Goal: Information Seeking & Learning: Learn about a topic

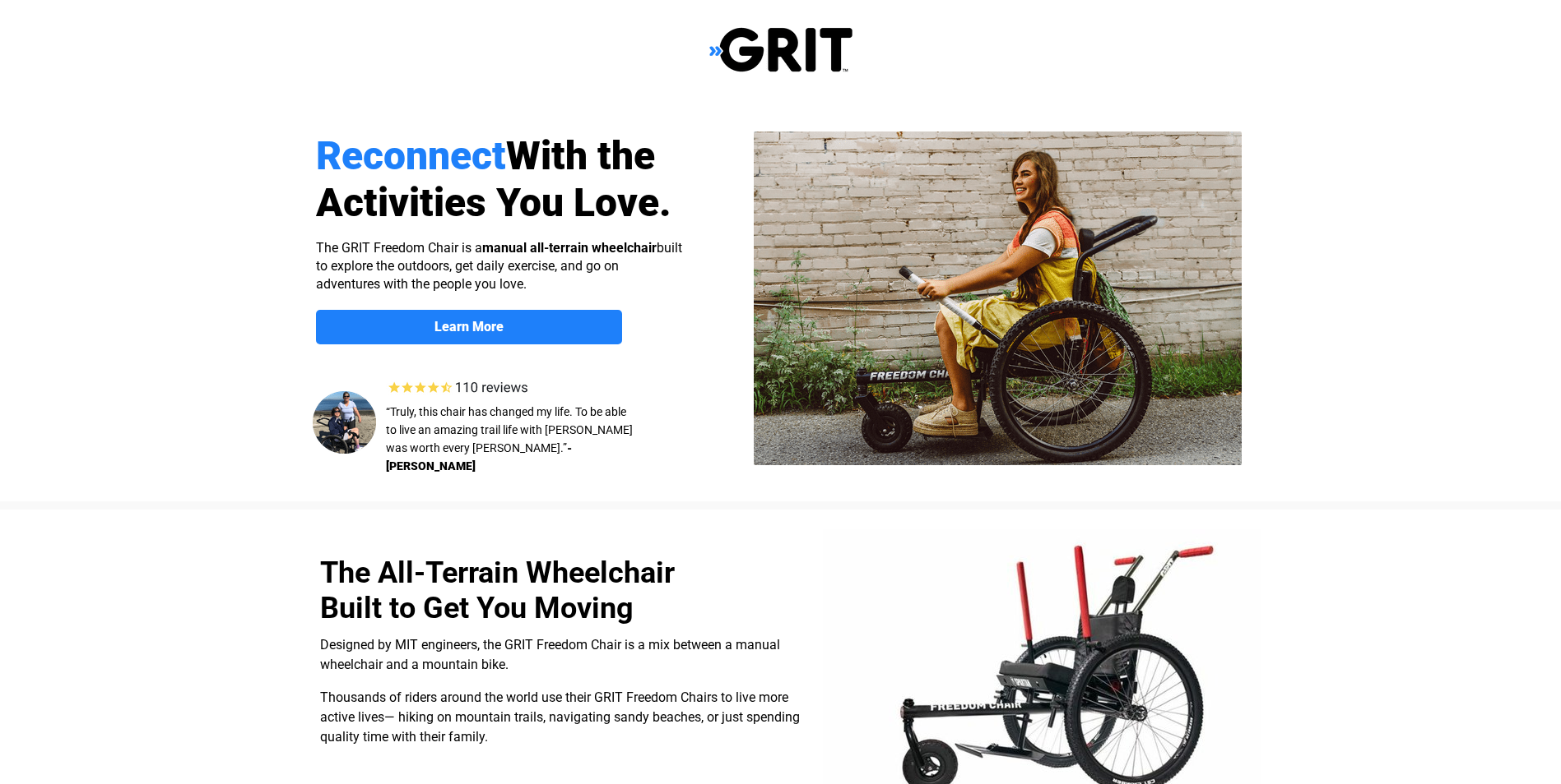
select select "US"
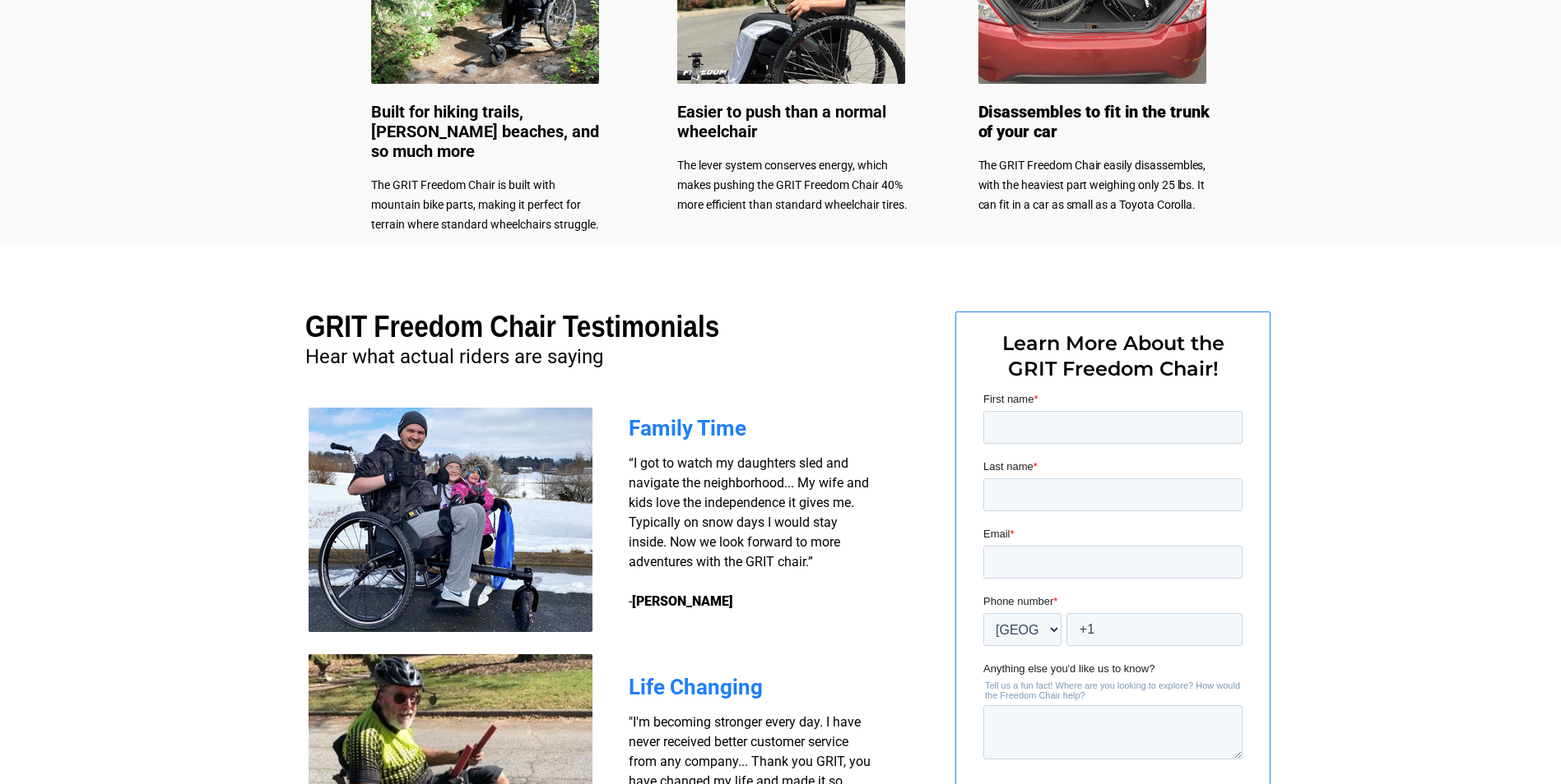
scroll to position [964, 0]
click at [1058, 430] on input "First name *" at bounding box center [1111, 426] width 259 height 33
type input "[PERSON_NAME]"
click at [1086, 483] on input "Last name *" at bounding box center [1111, 494] width 259 height 33
type input "[PERSON_NAME]"
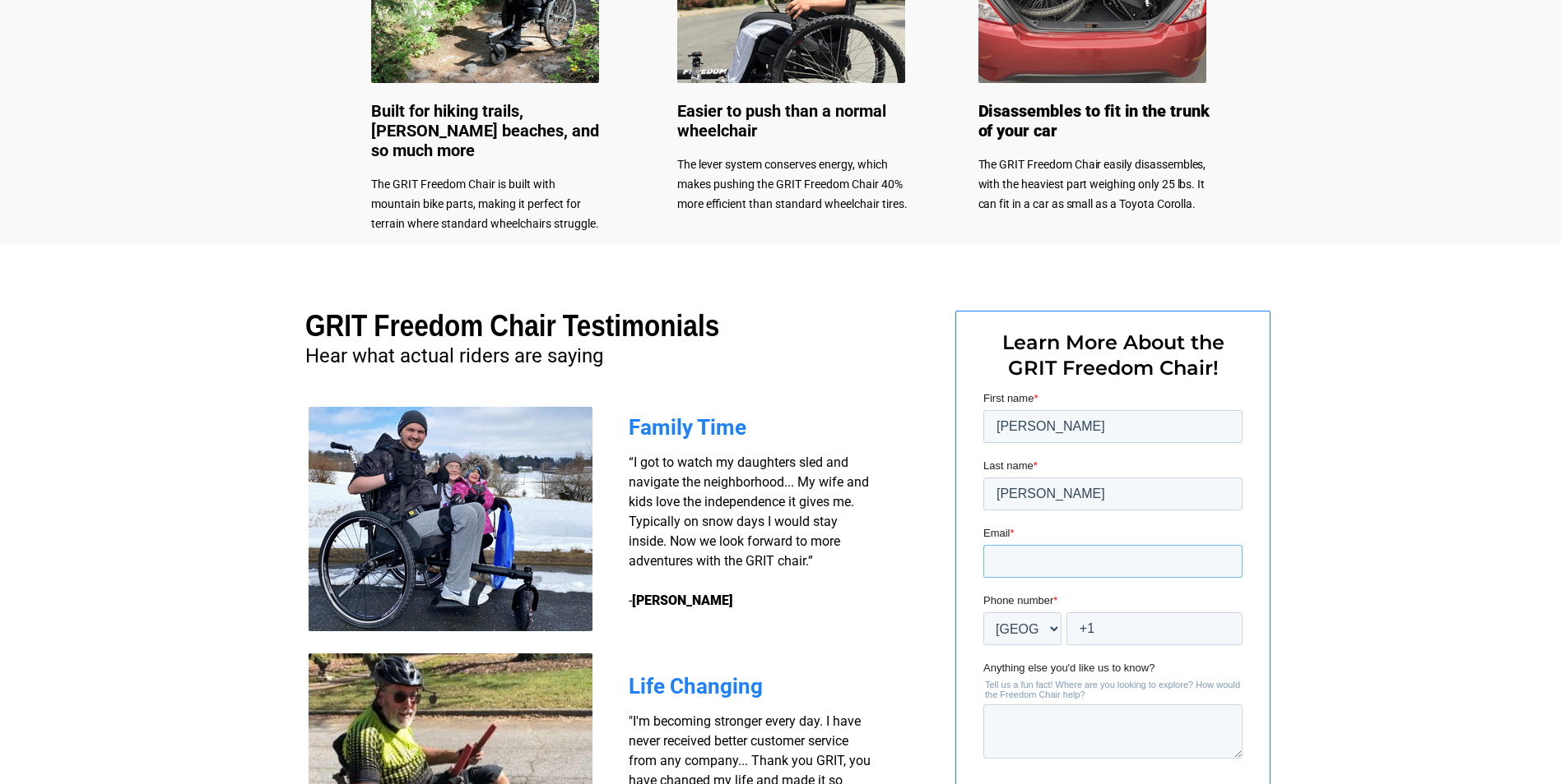
click at [1071, 558] on input "Email *" at bounding box center [1111, 561] width 259 height 33
type input "[EMAIL_ADDRESS][DOMAIN_NAME]"
click at [1130, 634] on input "+1" at bounding box center [1153, 629] width 176 height 33
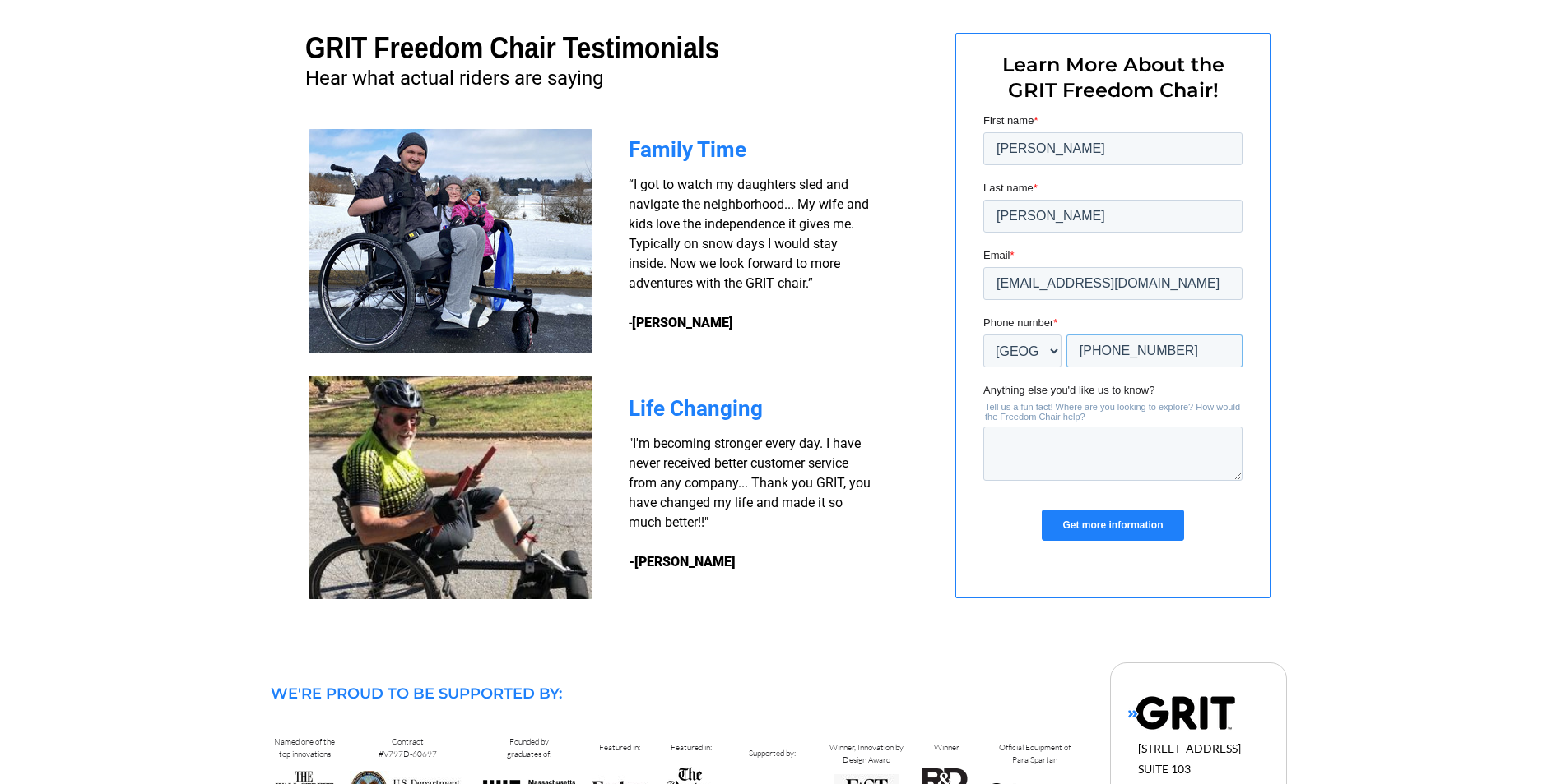
scroll to position [1293, 0]
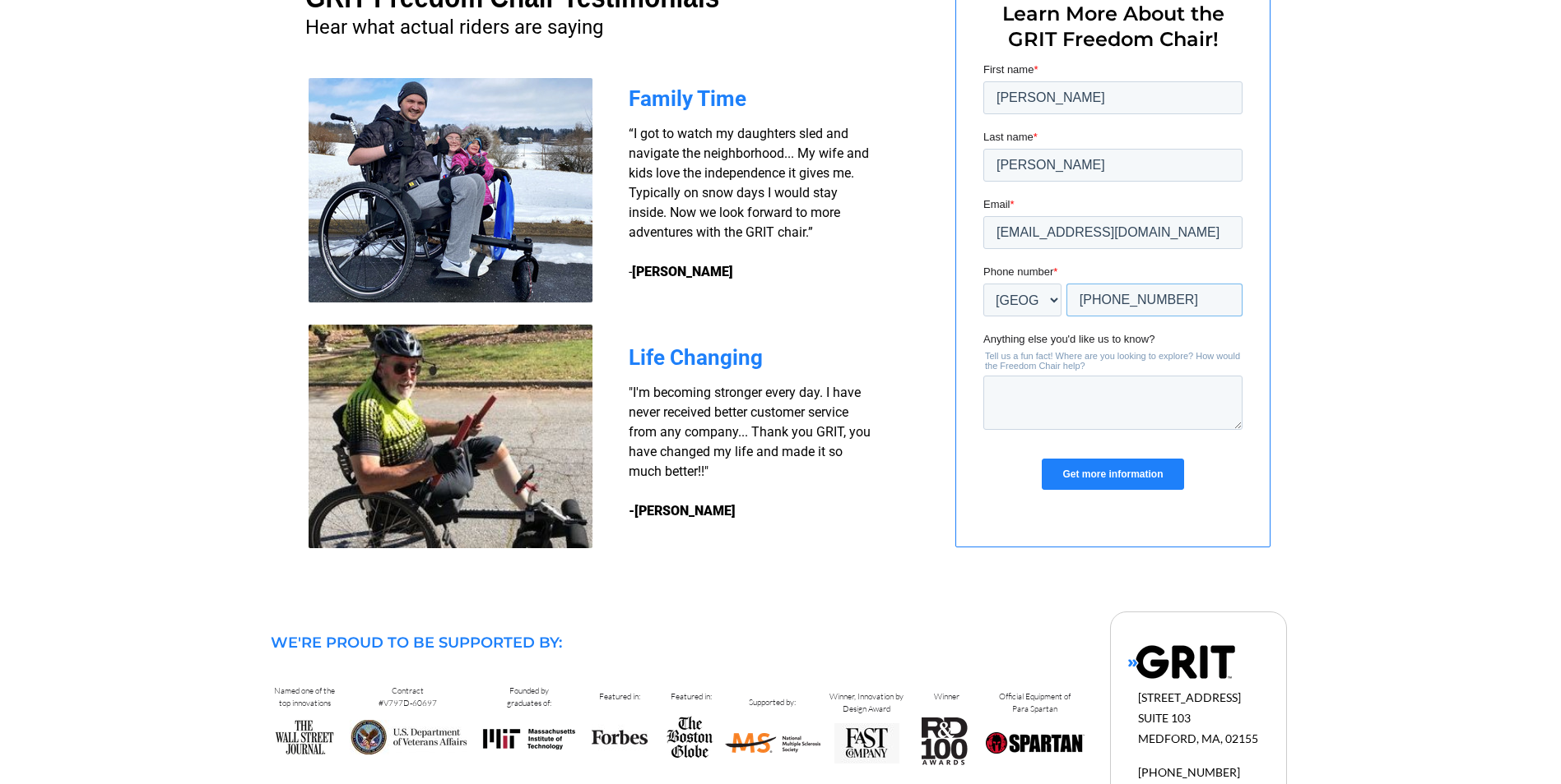
type input "+1 15709661455"
click at [1055, 400] on textarea "Anything else you'd like us to know?" at bounding box center [1111, 402] width 259 height 54
type textarea "we are looking for an option for our educational program at state parks."
click at [1129, 462] on input "Get more information" at bounding box center [1111, 474] width 142 height 31
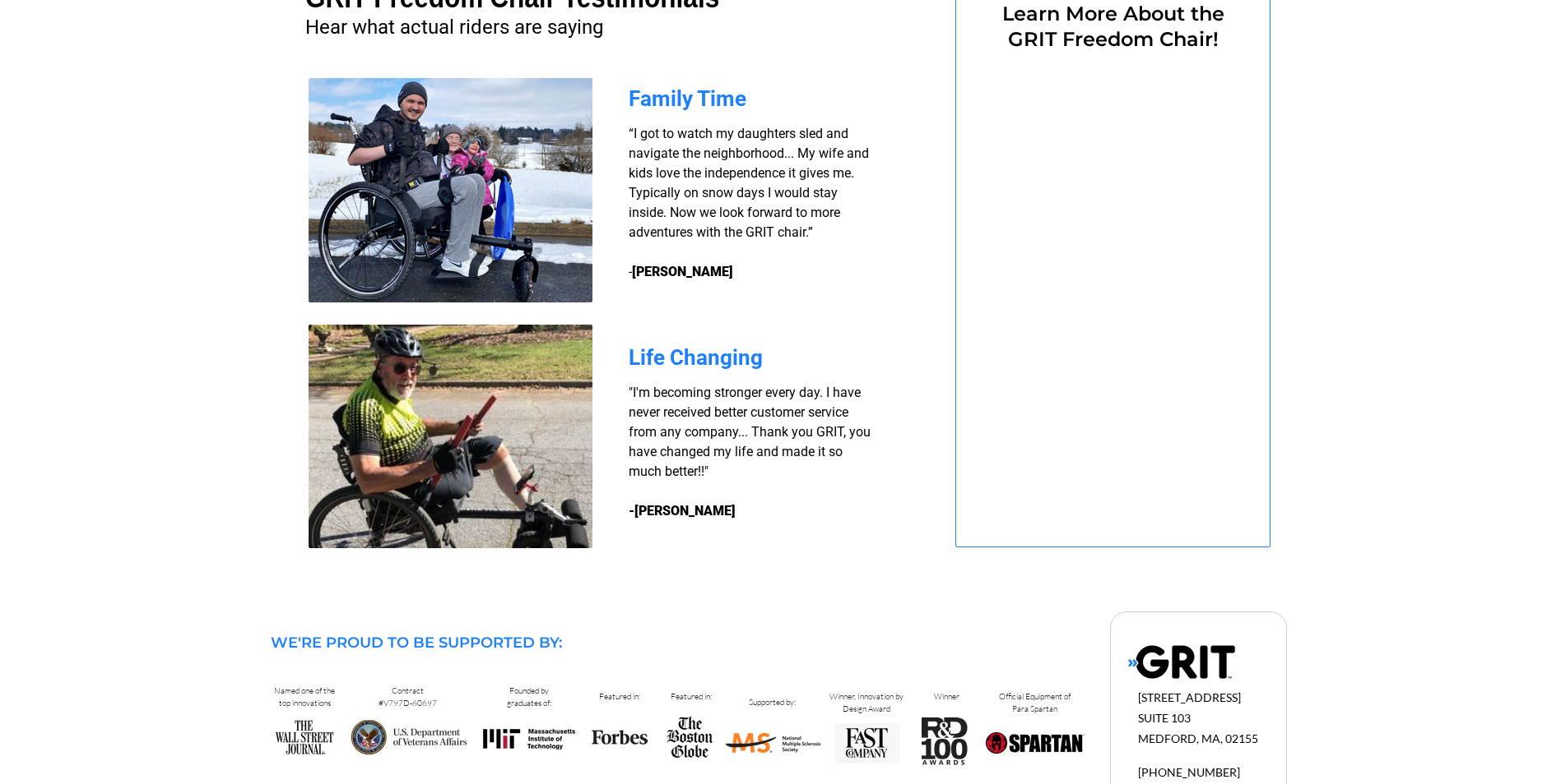
select select "US"
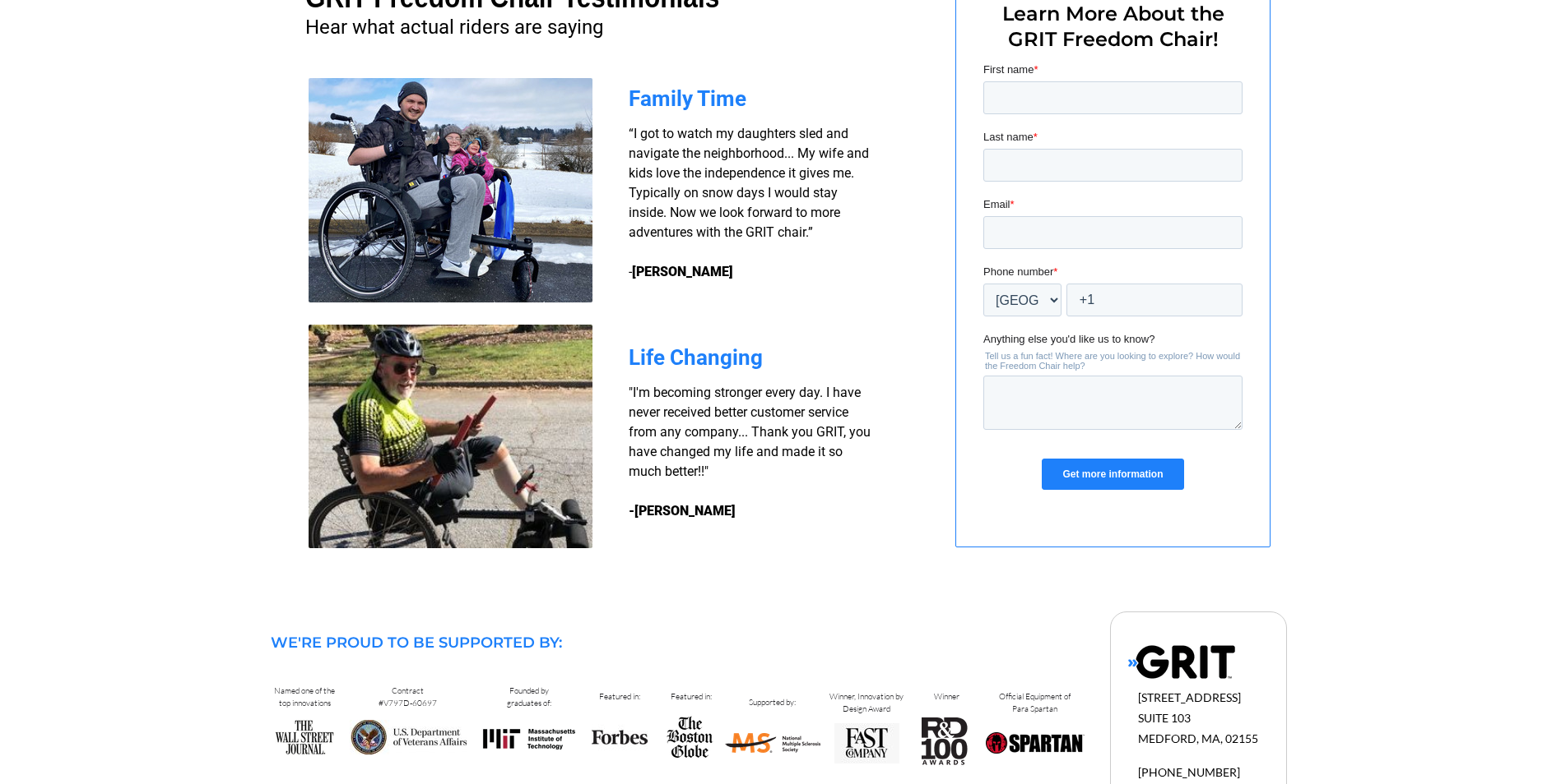
scroll to position [0, 0]
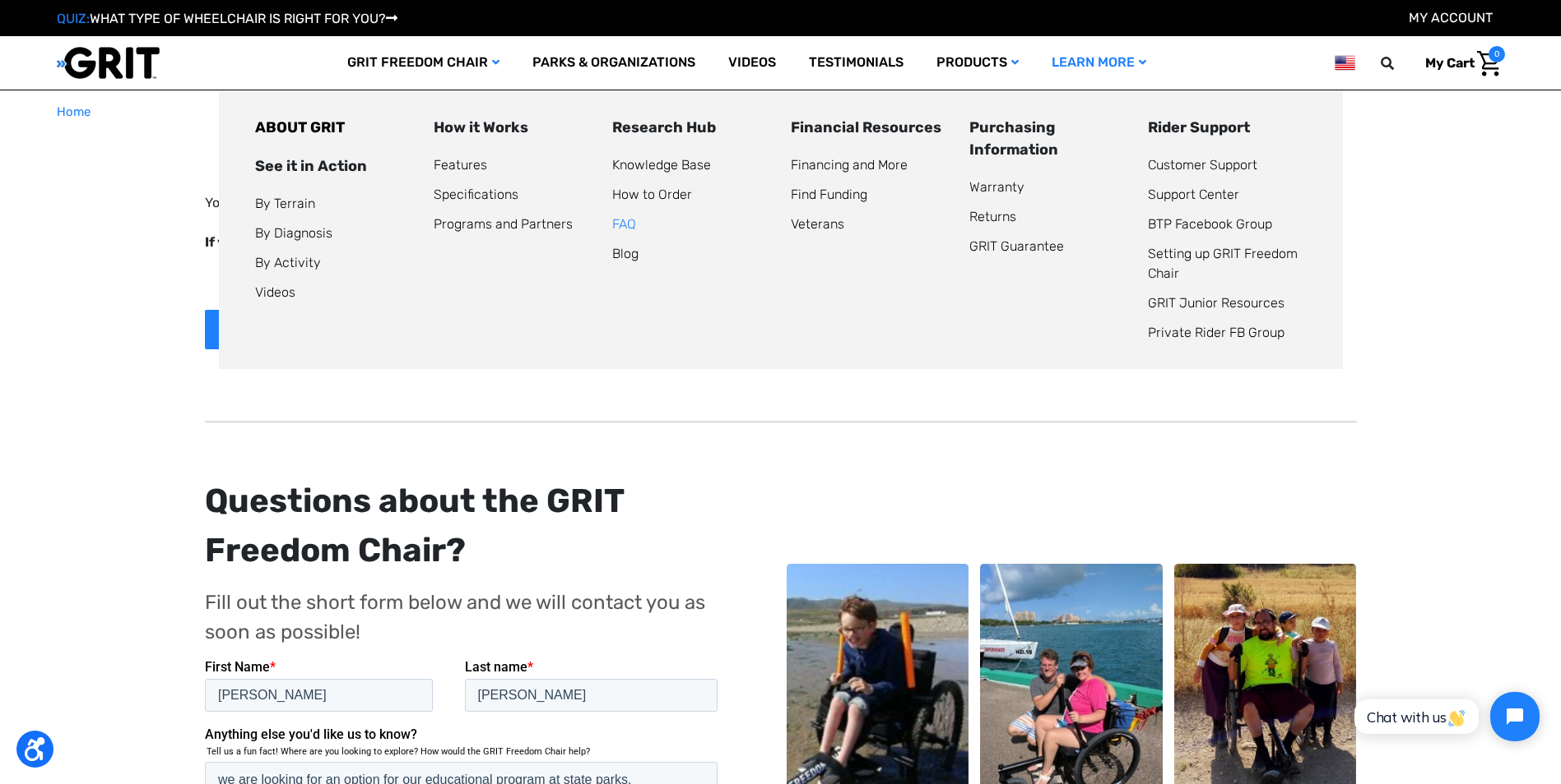
click at [623, 223] on link "FAQ" at bounding box center [624, 224] width 24 height 16
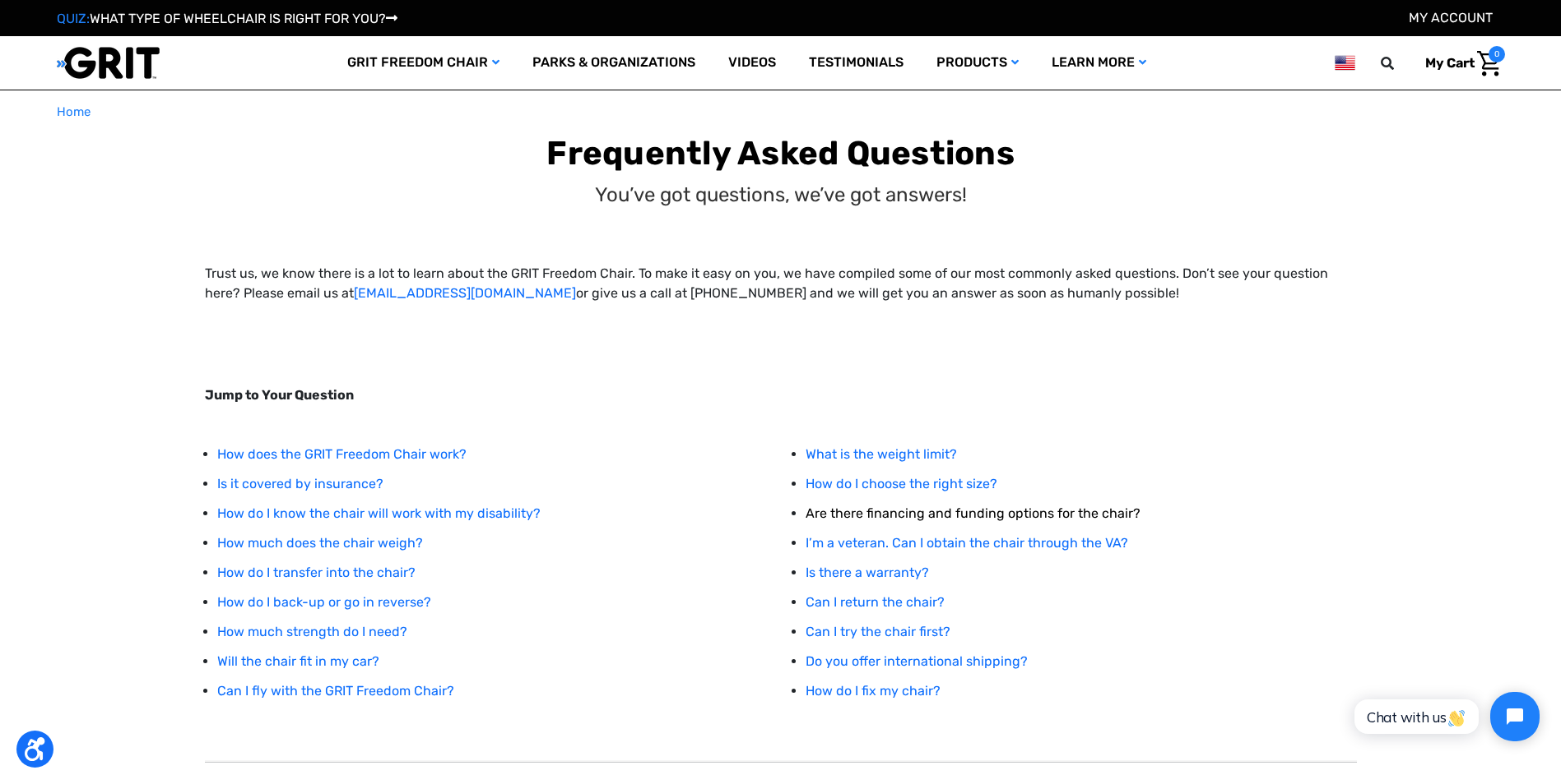
click at [972, 512] on link "Are there financing and funding options for the chair?" at bounding box center [973, 514] width 335 height 16
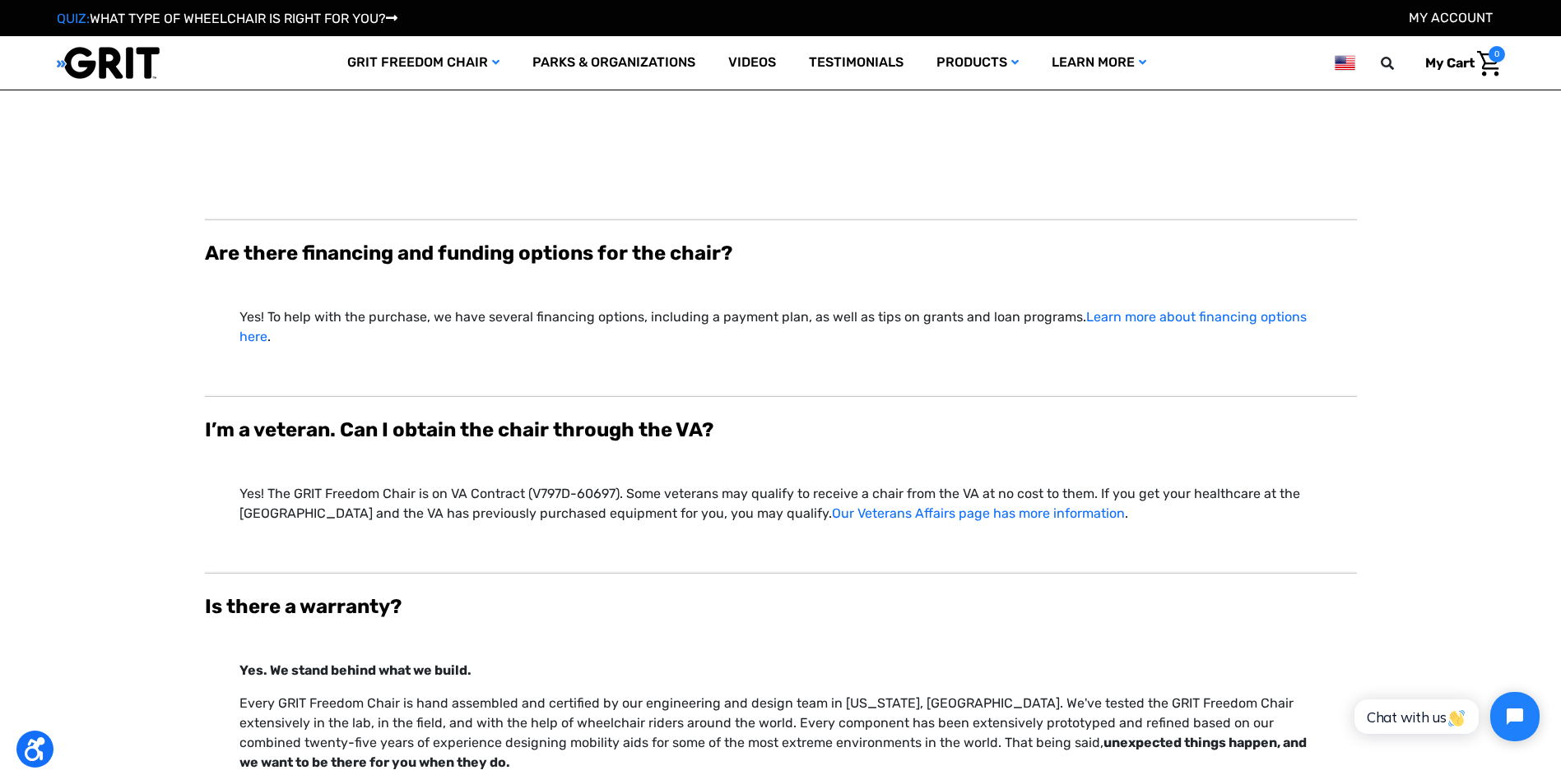
scroll to position [5032, 0]
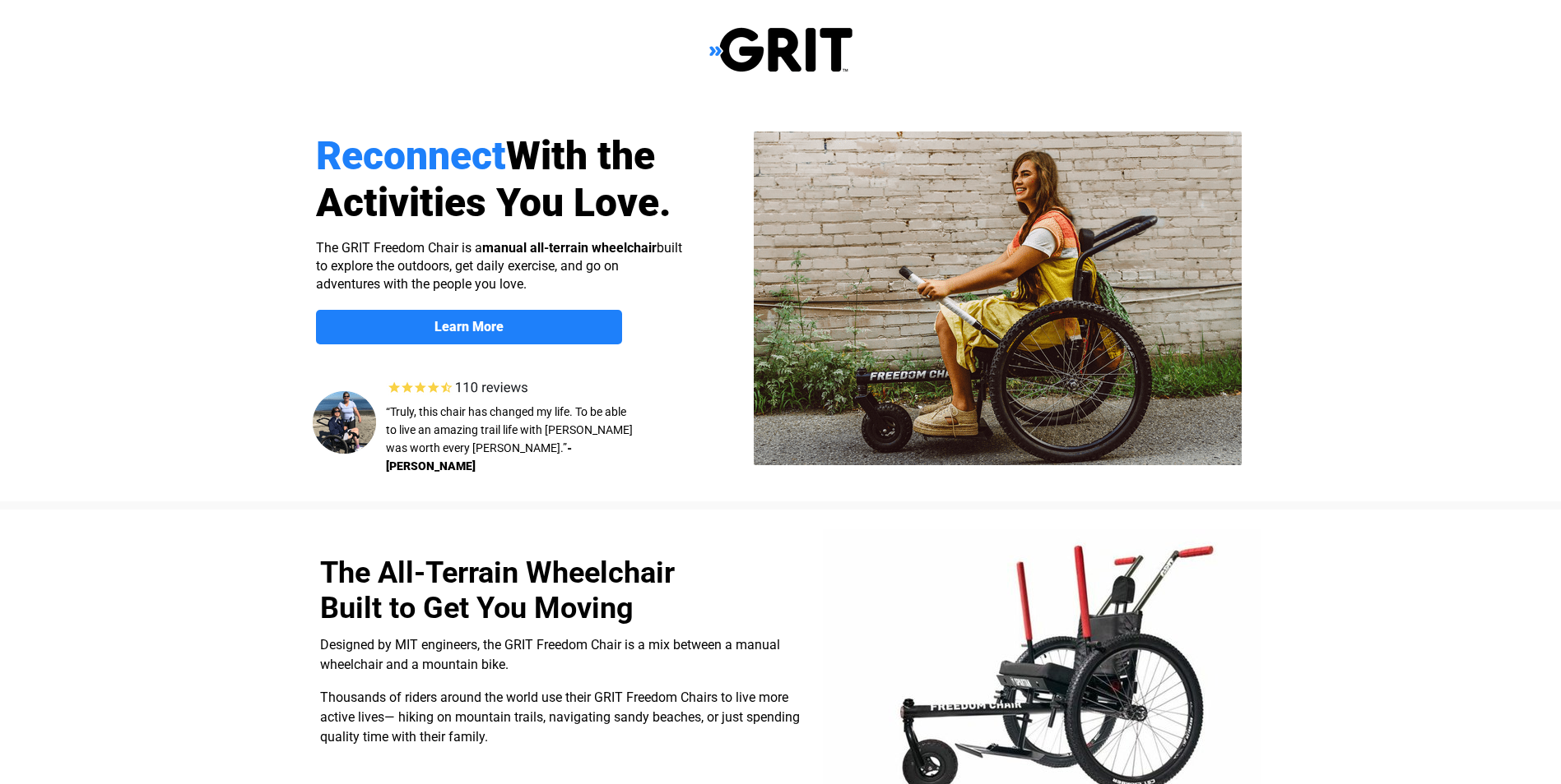
select select "US"
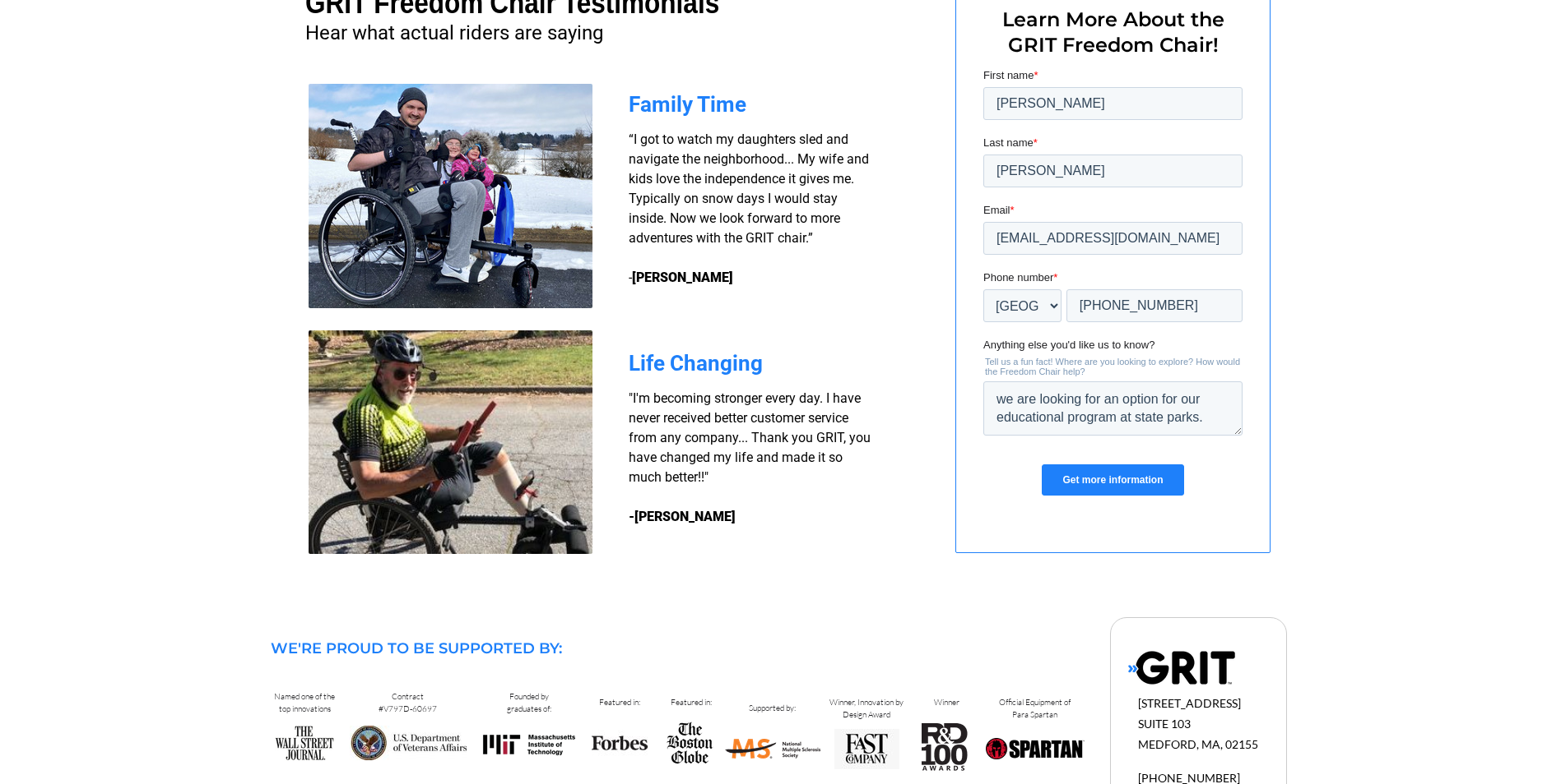
scroll to position [1316, 0]
